Goal: Check status: Check status

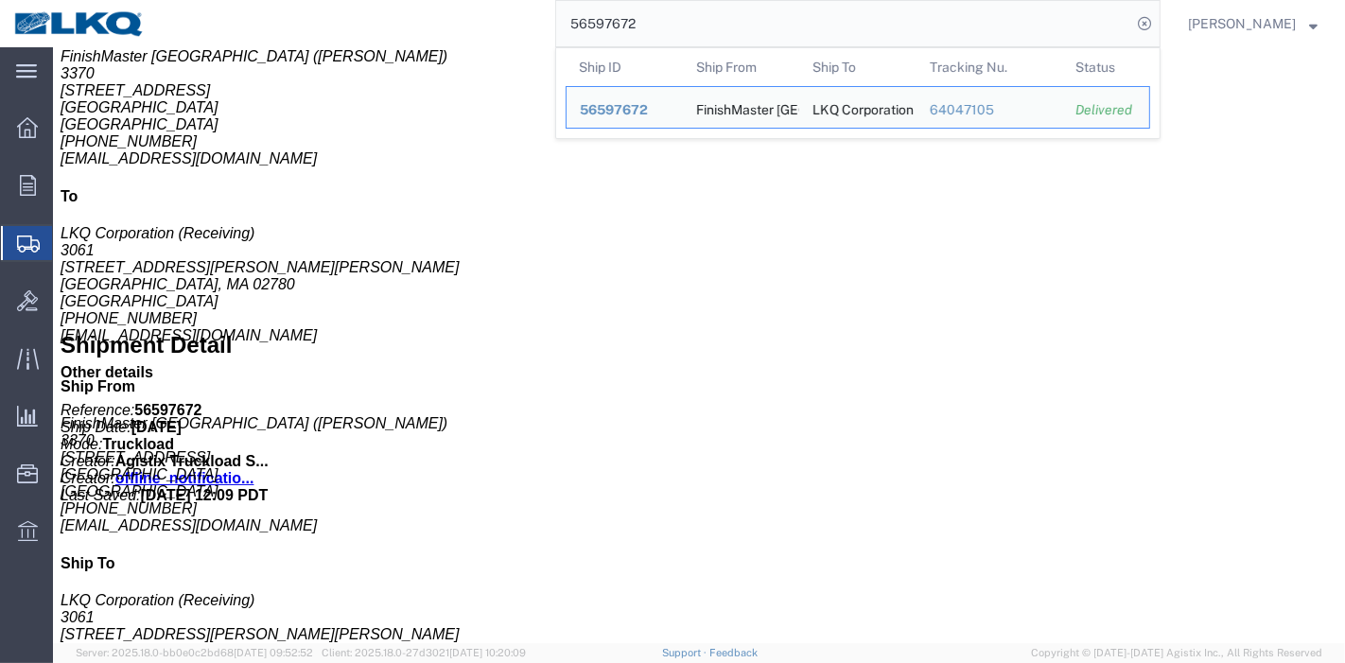
scroll to position [735, 0]
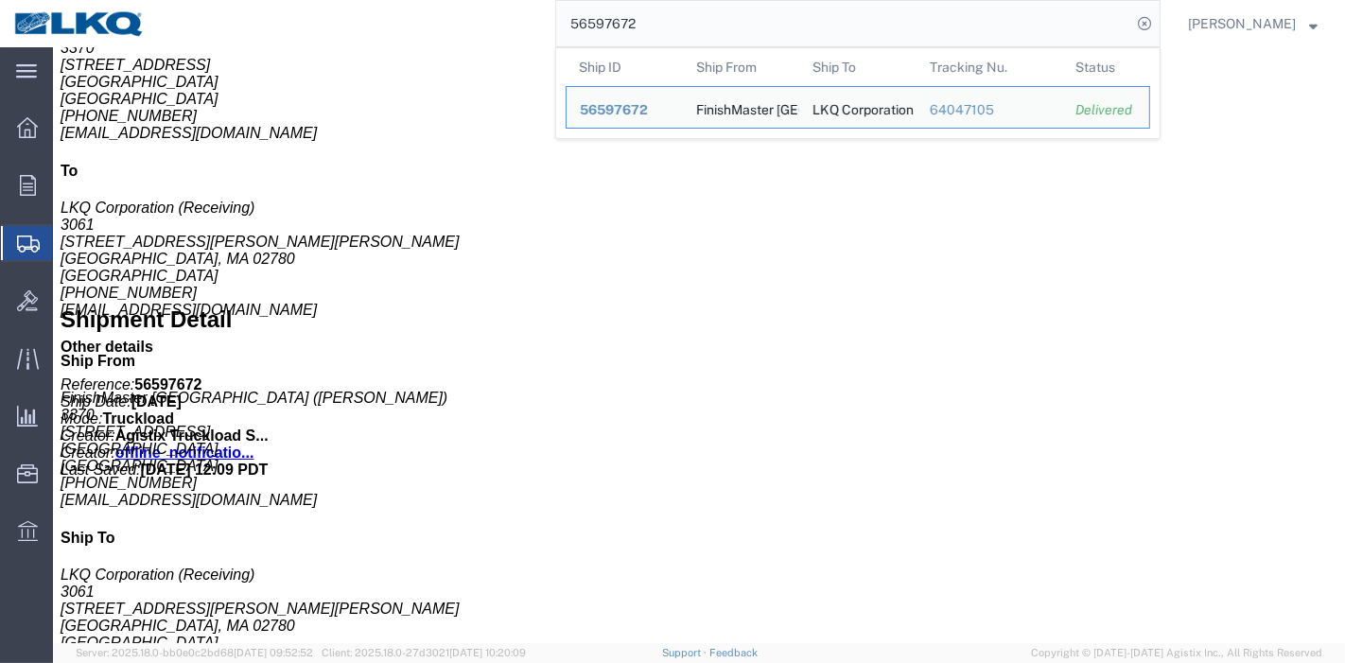
click button "button"
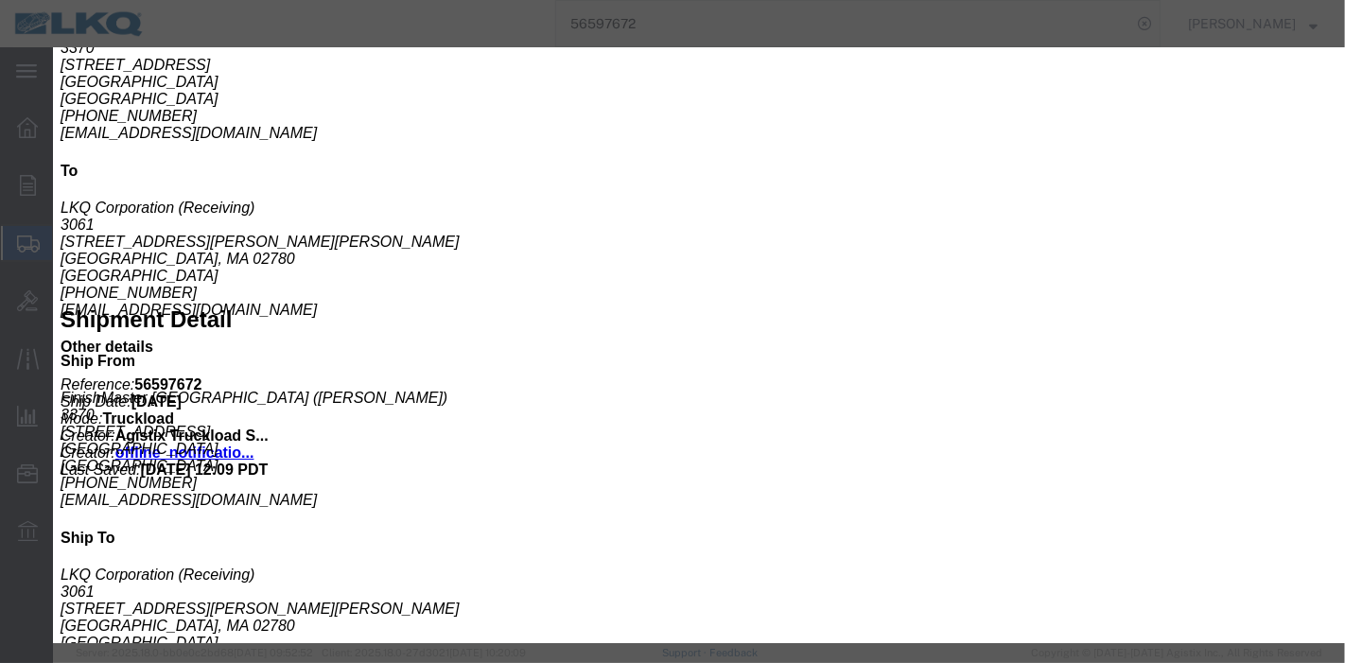
click icon "button"
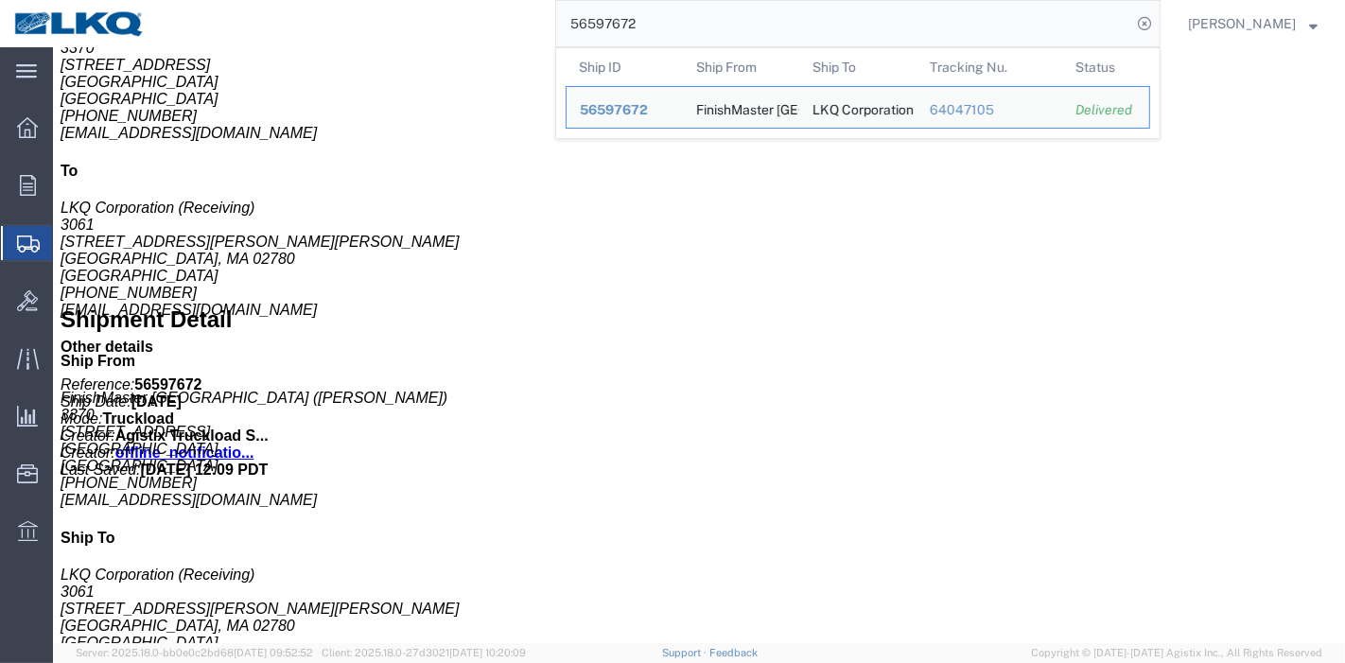
drag, startPoint x: 693, startPoint y: 24, endPoint x: 457, endPoint y: 29, distance: 236.5
click at [457, 29] on div "56597672 Ship ID Ship From Ship To Tracking Nu. Status Ship ID 56597672 Ship Fr…" at bounding box center [659, 23] width 1001 height 47
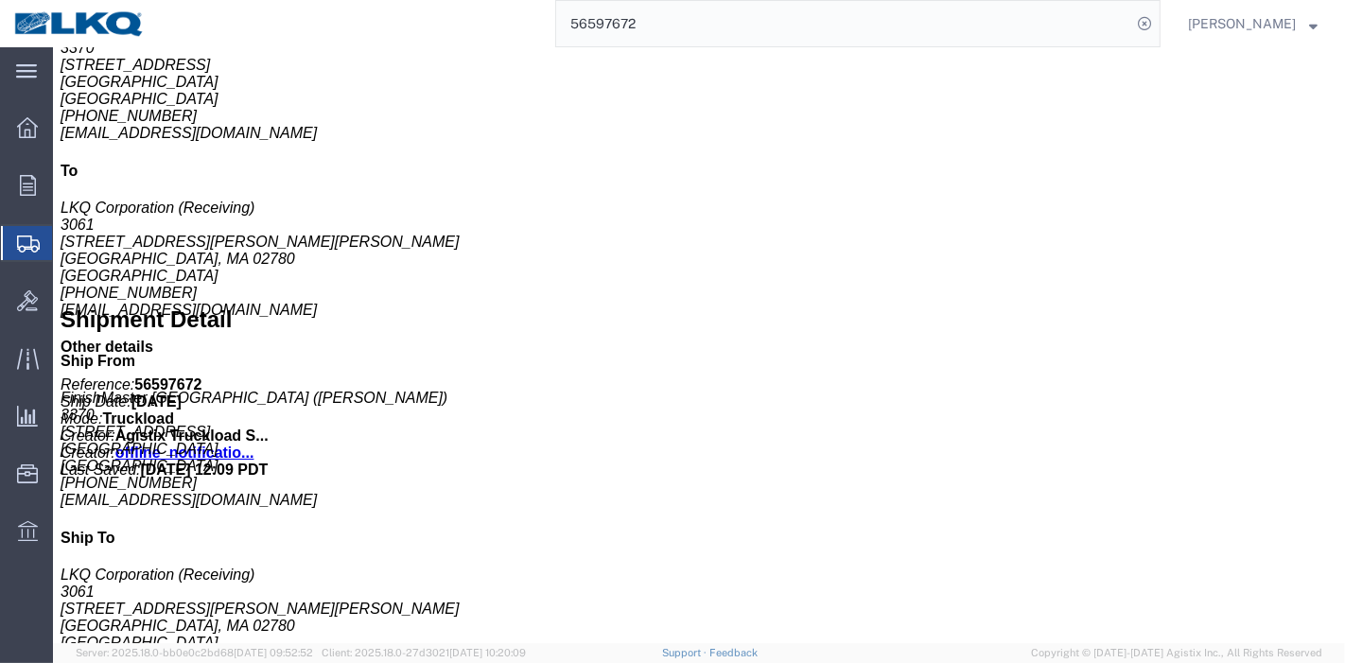
paste input "3545"
type input "56593545"
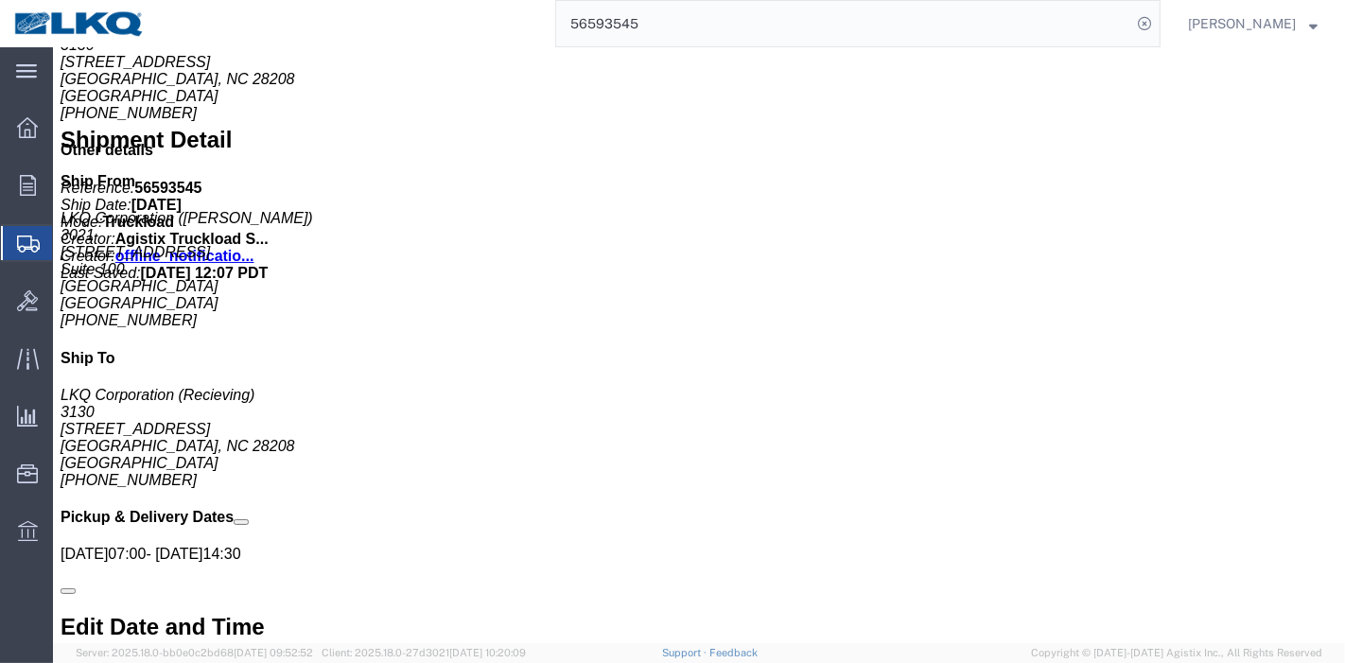
scroll to position [809, 0]
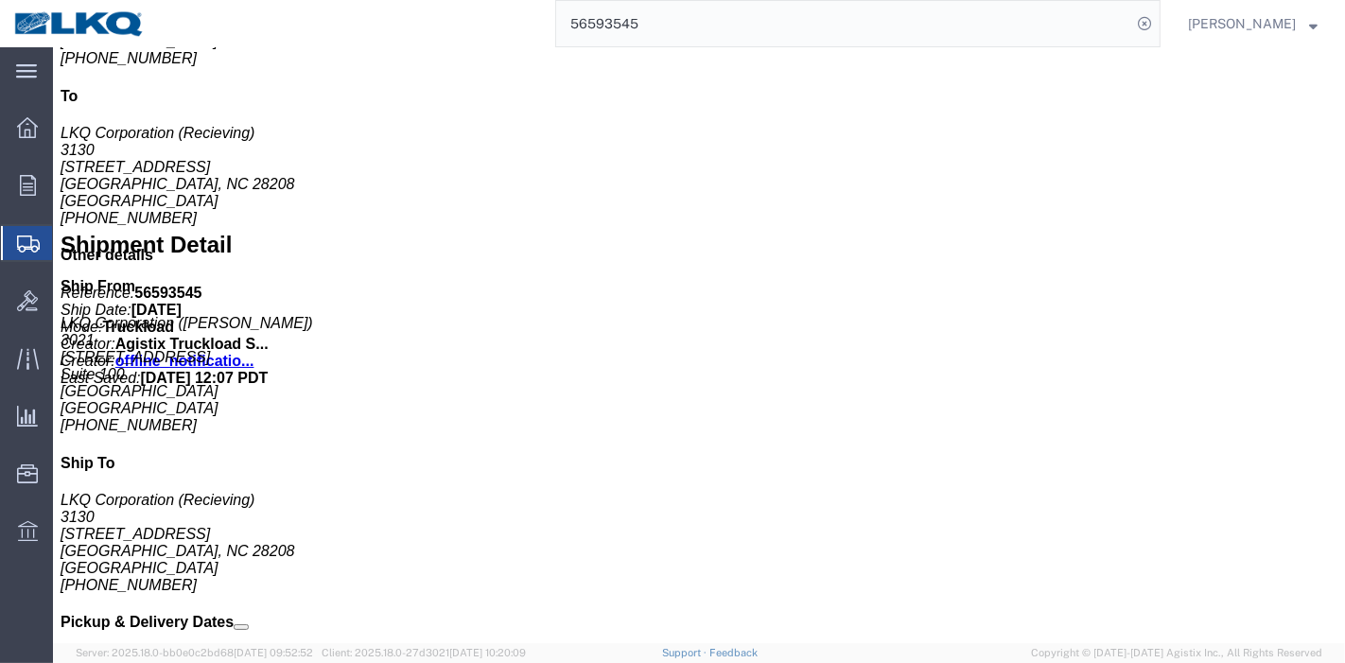
click span "button"
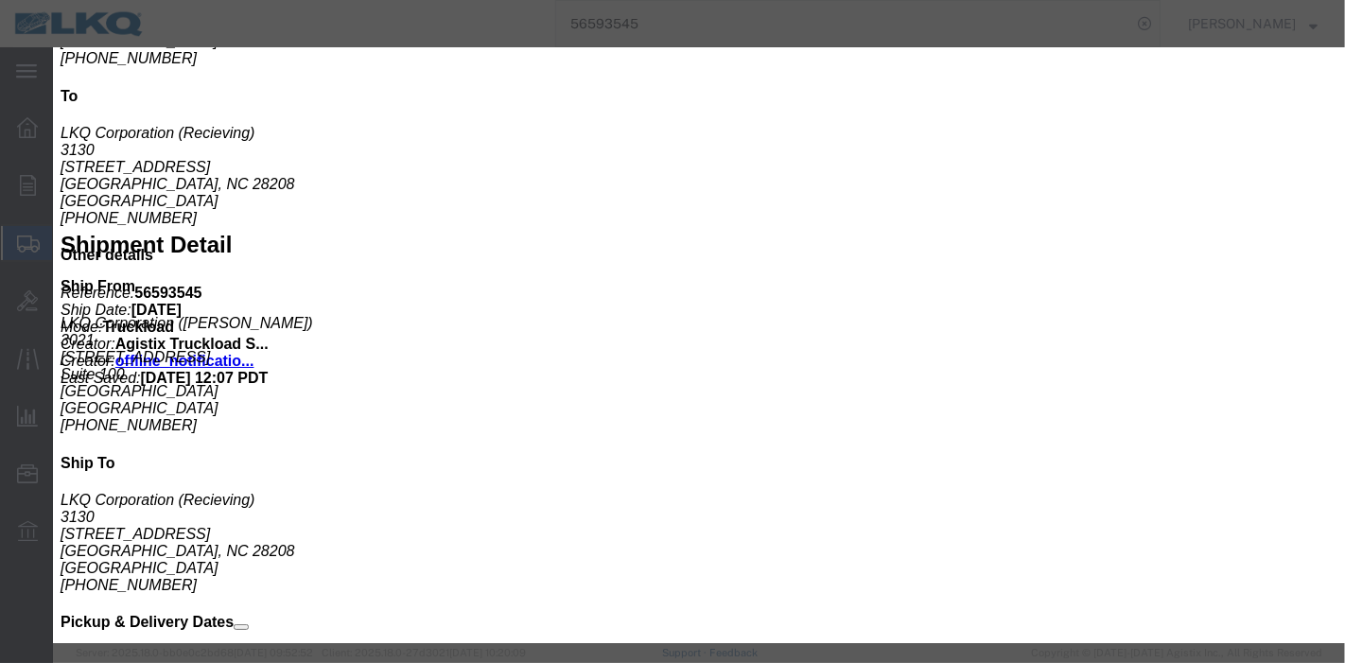
click icon "button"
